Goal: Task Accomplishment & Management: Use online tool/utility

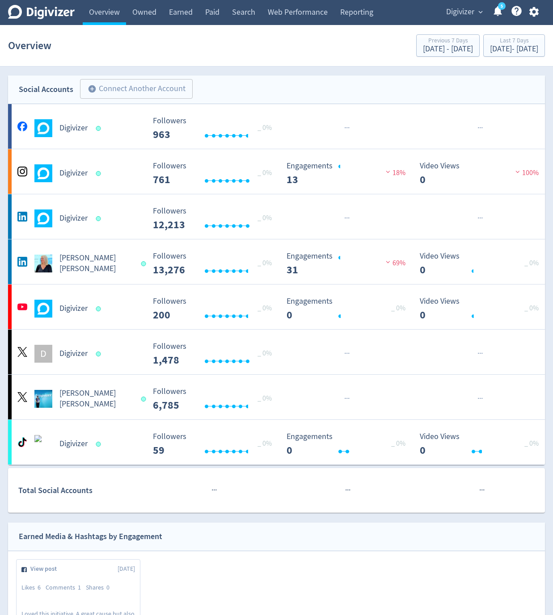
click at [461, 14] on span "Digivizer" at bounding box center [460, 12] width 28 height 14
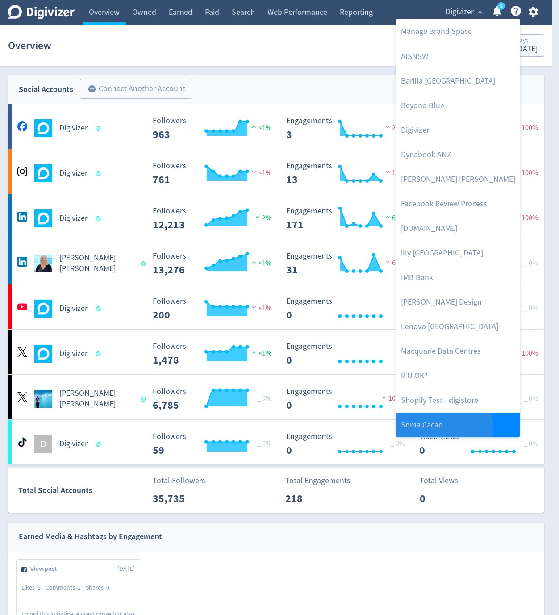
click at [432, 373] on link "Soma Cacao" at bounding box center [458, 425] width 123 height 25
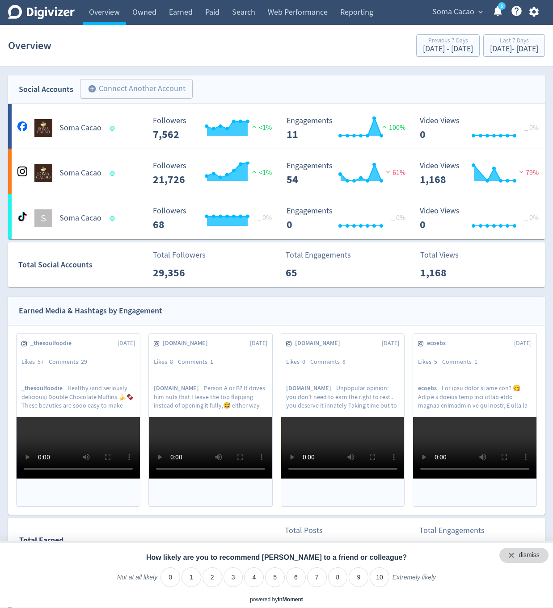
click at [540, 373] on div "dismiss" at bounding box center [523, 555] width 49 height 15
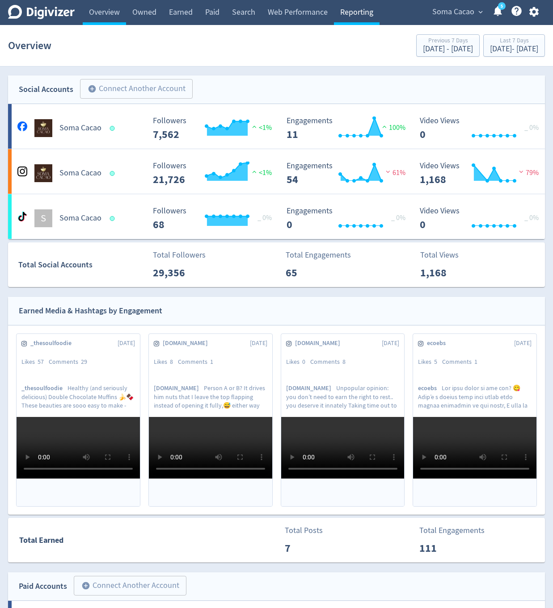
click at [363, 15] on link "Reporting" at bounding box center [357, 12] width 46 height 25
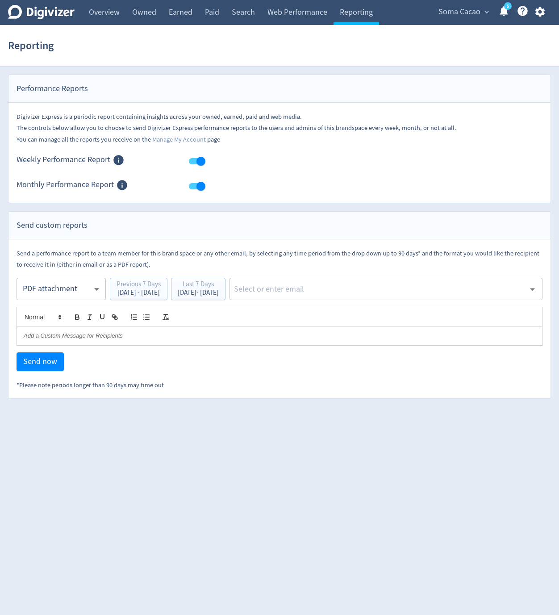
click at [339, 284] on input "text" at bounding box center [379, 288] width 292 height 13
type input "ben.wel"
click at [322, 310] on li "[EMAIL_ADDRESS][PERSON_NAME][DOMAIN_NAME]" at bounding box center [413, 312] width 260 height 17
click at [24, 369] on button "Send now" at bounding box center [40, 361] width 47 height 19
